Goal: Transaction & Acquisition: Purchase product/service

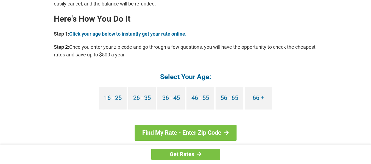
scroll to position [521, 0]
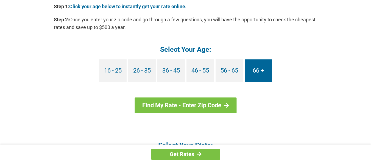
click at [260, 69] on link "66 +" at bounding box center [257, 71] width 27 height 23
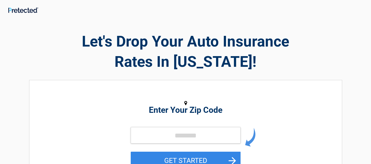
click at [171, 112] on h2 "Enter Your Zip Code" at bounding box center [186, 110] width 252 height 7
click at [183, 110] on h2 "Enter Your Zip Code" at bounding box center [186, 110] width 252 height 7
click at [175, 138] on input "tel" at bounding box center [186, 135] width 110 height 16
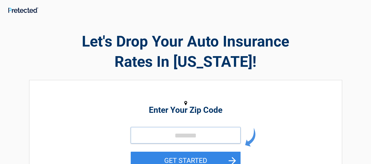
click at [175, 138] on input "tel" at bounding box center [186, 135] width 110 height 16
drag, startPoint x: 179, startPoint y: 137, endPoint x: 168, endPoint y: 136, distance: 10.7
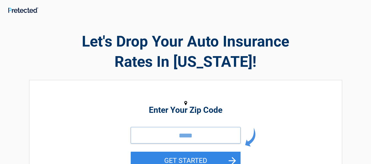
click at [170, 137] on input "*****" at bounding box center [186, 135] width 110 height 16
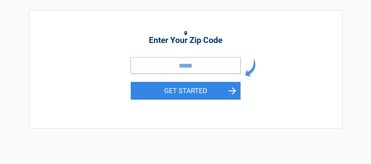
scroll to position [82, 0]
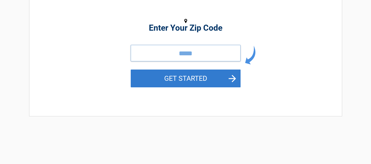
type input "*****"
click at [180, 80] on button "GET STARTED" at bounding box center [186, 79] width 110 height 18
